Goal: Task Accomplishment & Management: Manage account settings

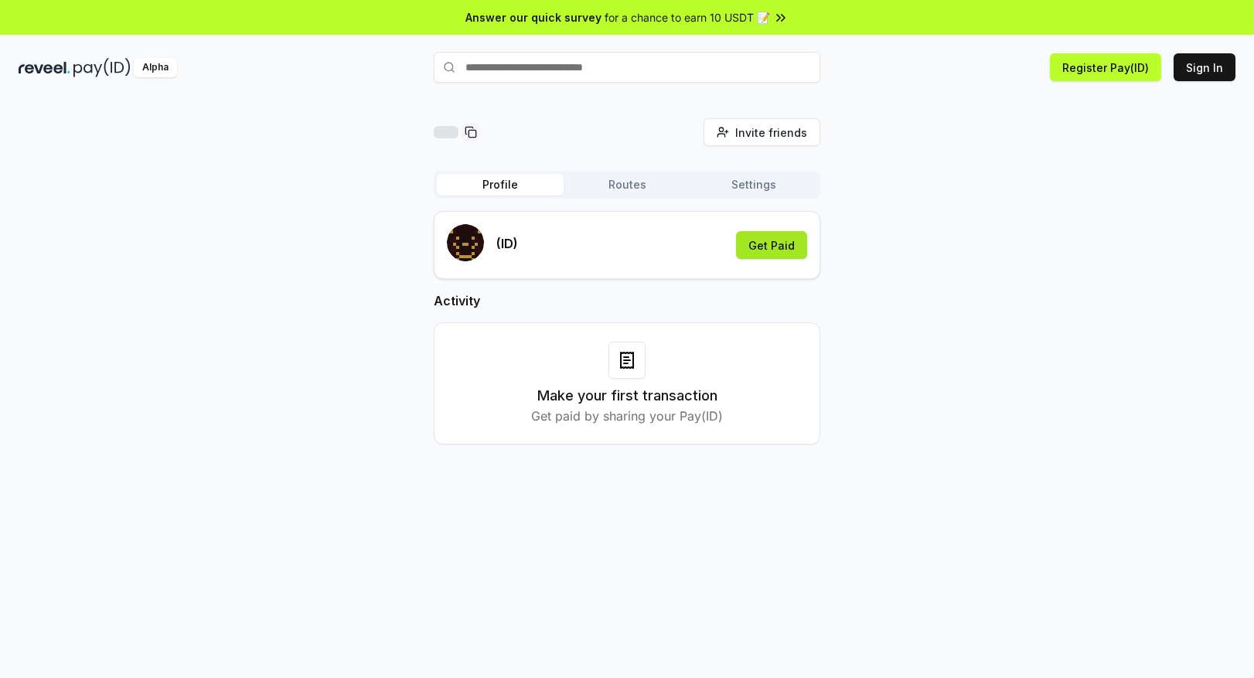
click at [782, 245] on button "Get Paid" at bounding box center [771, 245] width 71 height 28
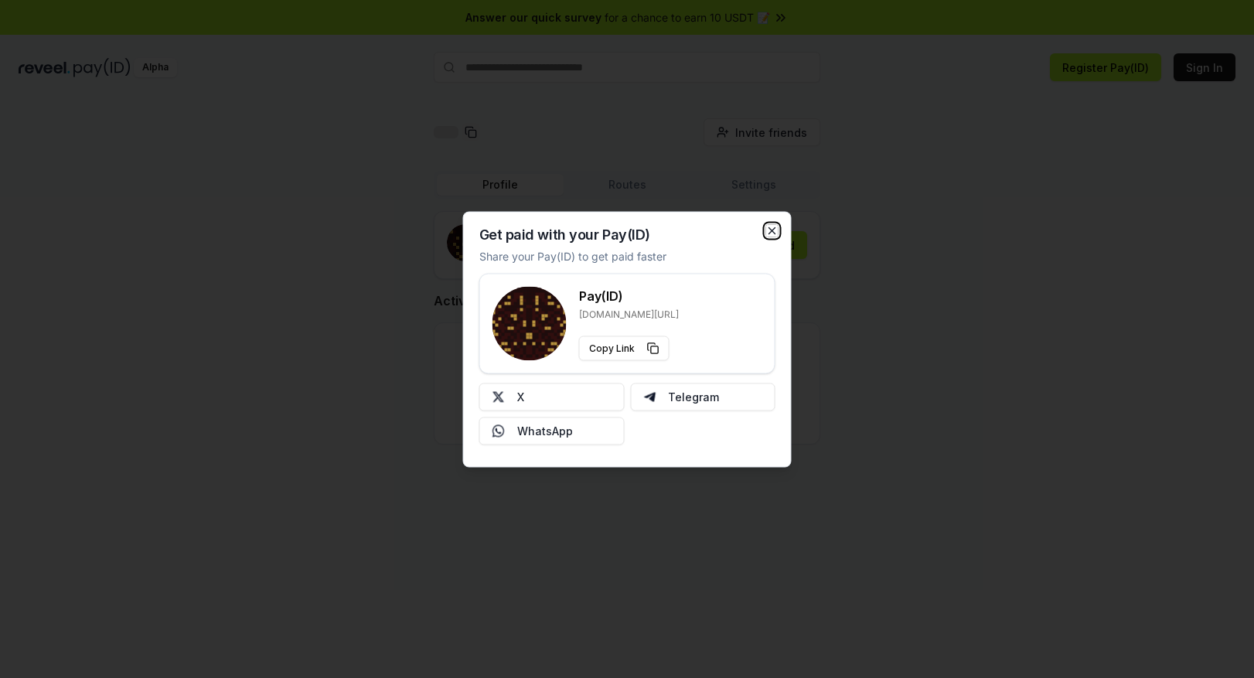
click at [772, 230] on icon "button" at bounding box center [772, 230] width 6 height 6
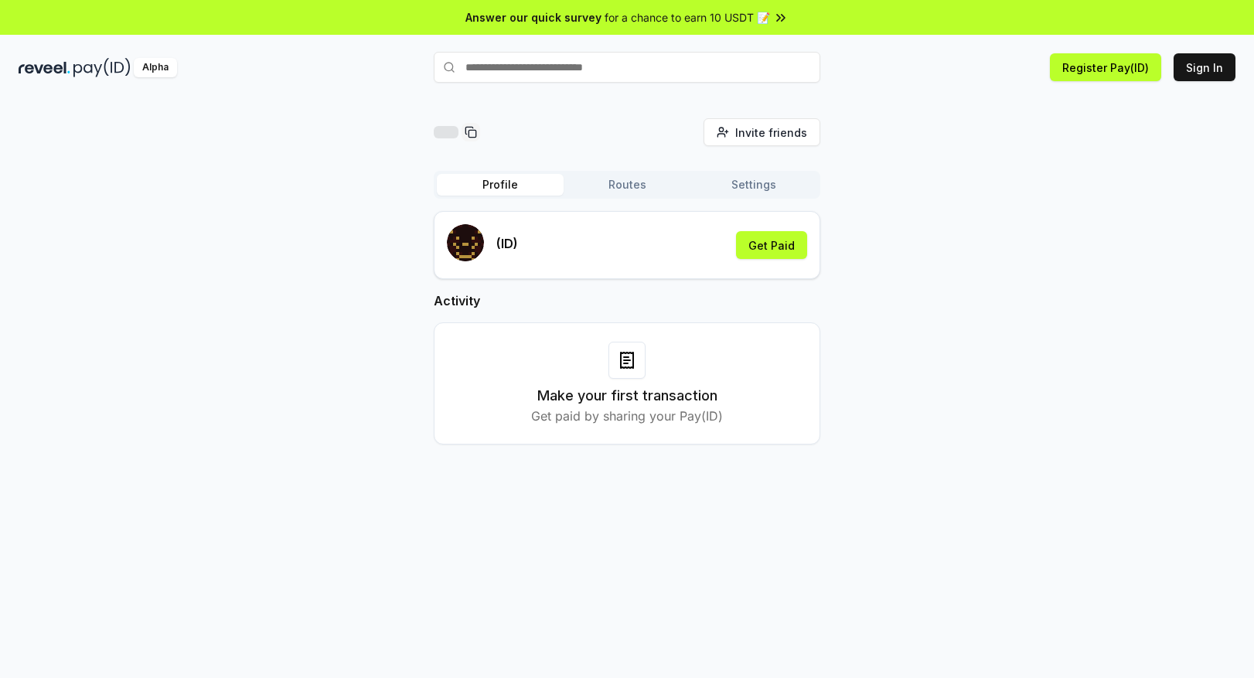
click at [762, 195] on button "Settings" at bounding box center [753, 185] width 127 height 22
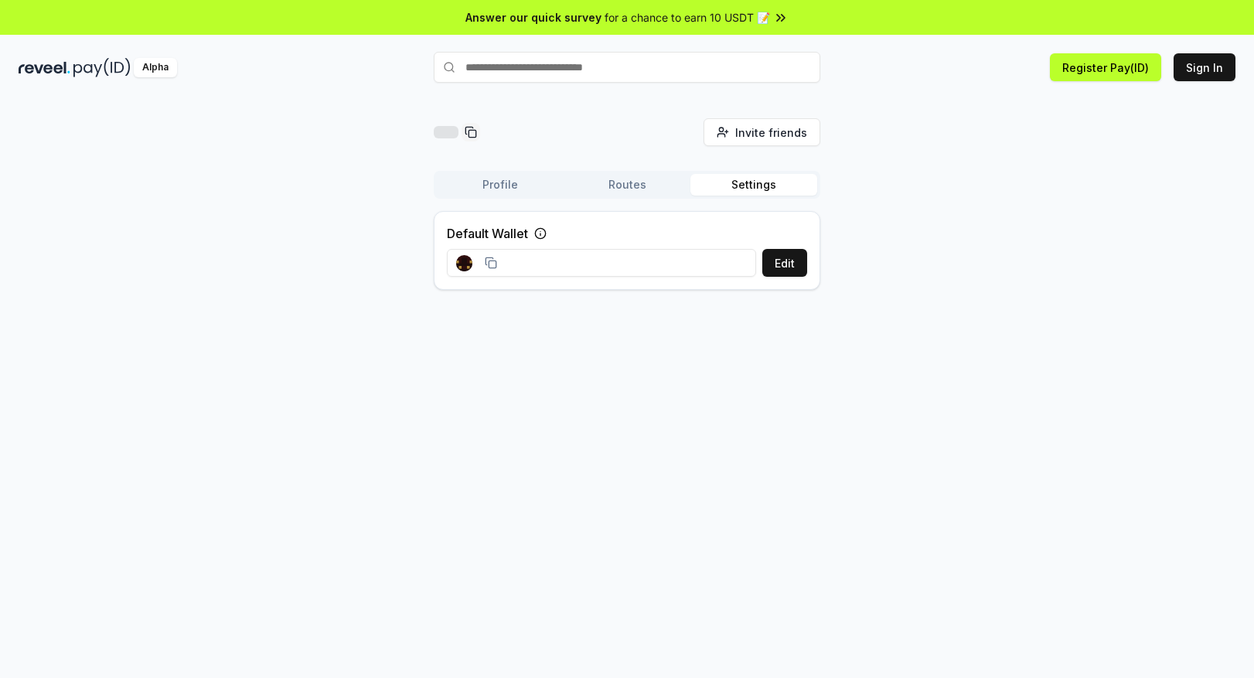
click at [605, 262] on input at bounding box center [601, 263] width 309 height 28
click at [618, 192] on button "Routes" at bounding box center [627, 185] width 127 height 22
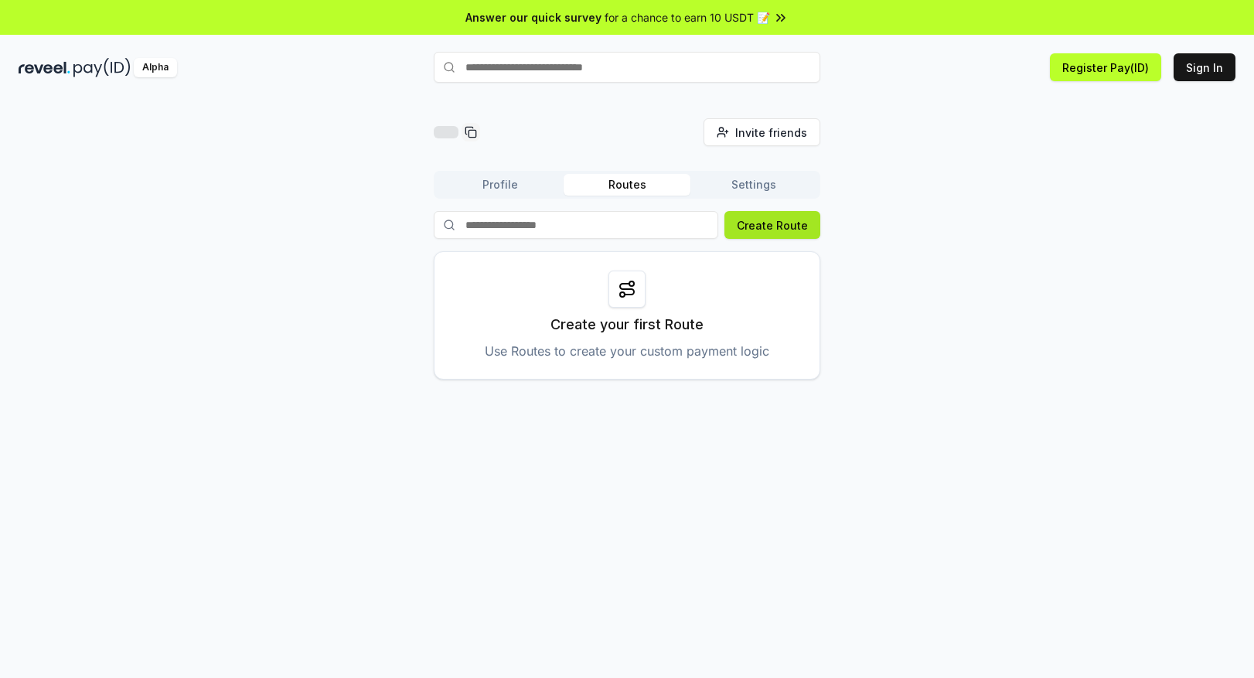
click at [771, 227] on button "Create Route" at bounding box center [772, 225] width 96 height 28
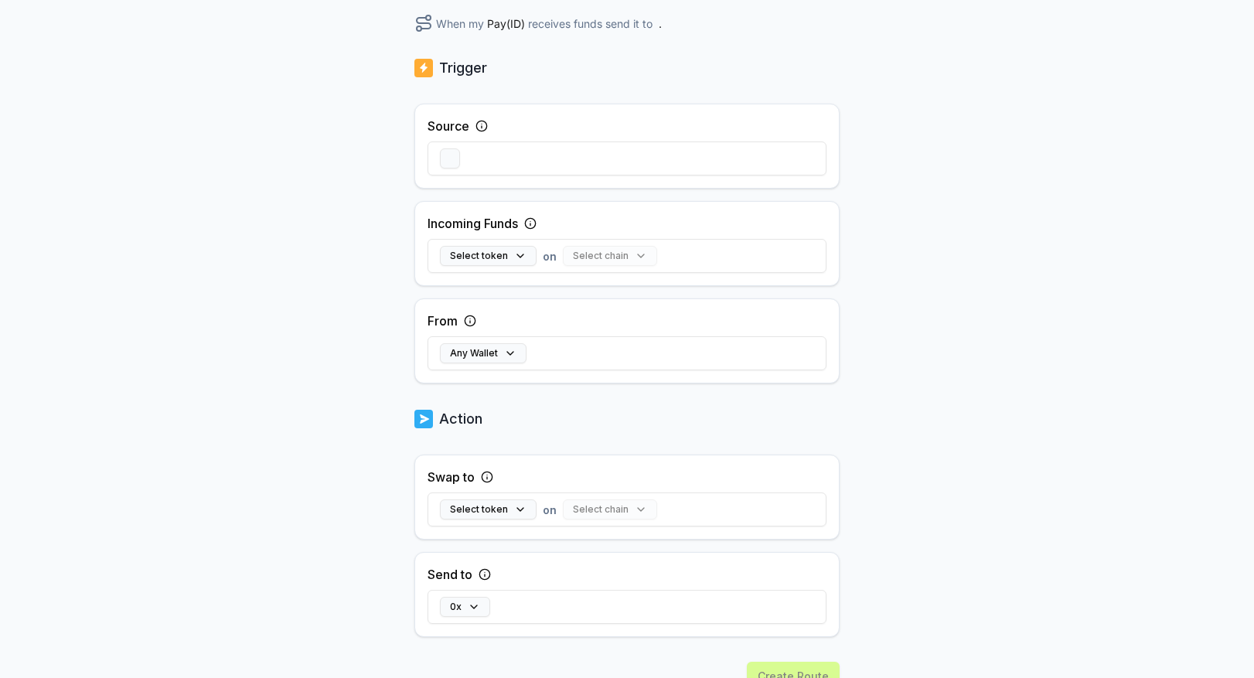
scroll to position [319, 0]
